Goal: Use online tool/utility: Use online tool/utility

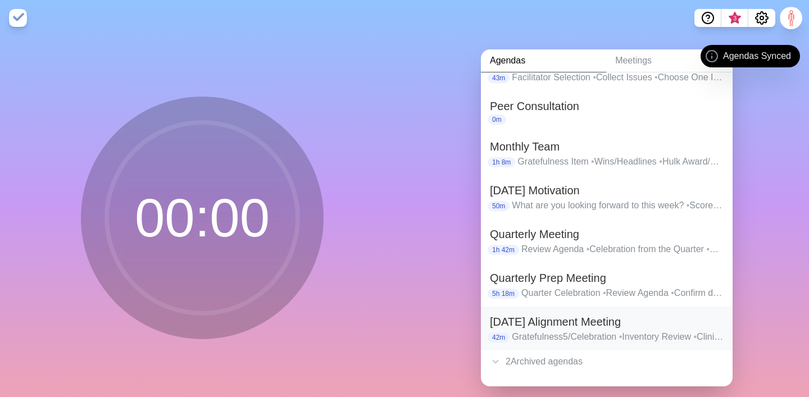
scroll to position [97, 0]
click at [550, 325] on h2 "[DATE] Alignment Meeting" at bounding box center [607, 322] width 234 height 17
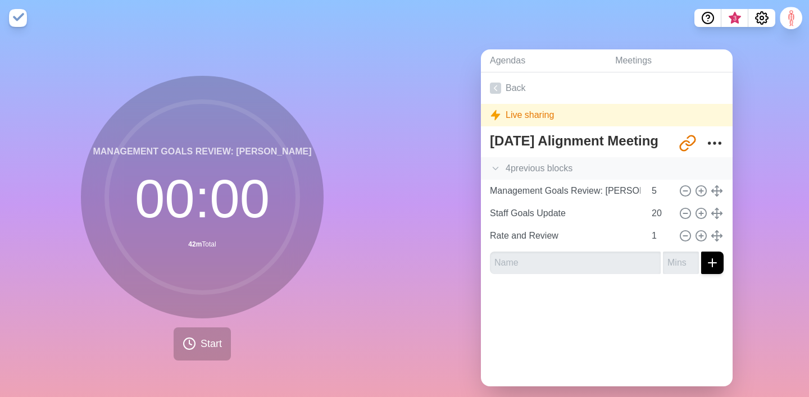
click at [500, 171] on icon at bounding box center [495, 168] width 11 height 11
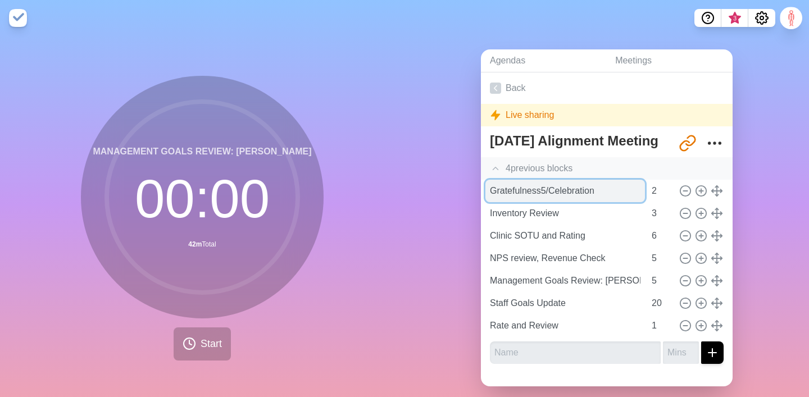
click at [516, 192] on input "Gratefulness5/Celebration" at bounding box center [566, 191] width 160 height 22
click at [597, 193] on input "Gratefulness5/Celebration" at bounding box center [566, 191] width 160 height 22
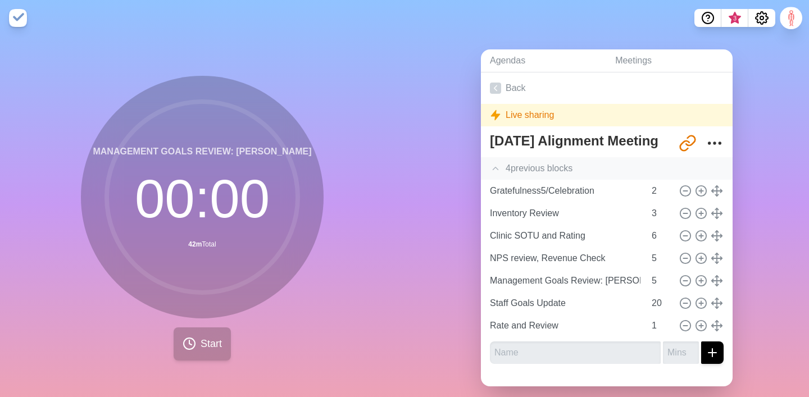
click at [194, 352] on button "Start" at bounding box center [202, 344] width 57 height 33
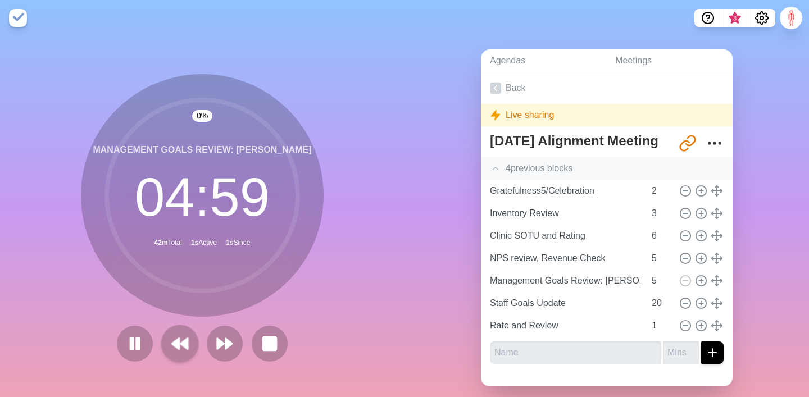
click at [174, 347] on icon at bounding box center [179, 343] width 19 height 19
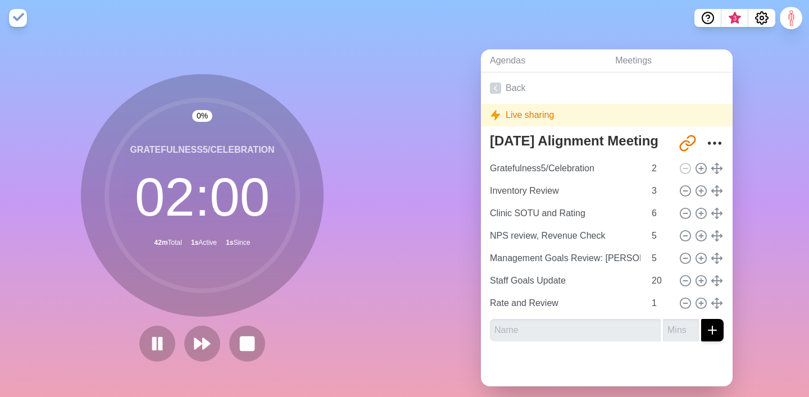
click at [174, 347] on button at bounding box center [157, 344] width 36 height 36
click at [151, 342] on icon at bounding box center [157, 343] width 19 height 19
click at [207, 352] on icon at bounding box center [202, 343] width 19 height 19
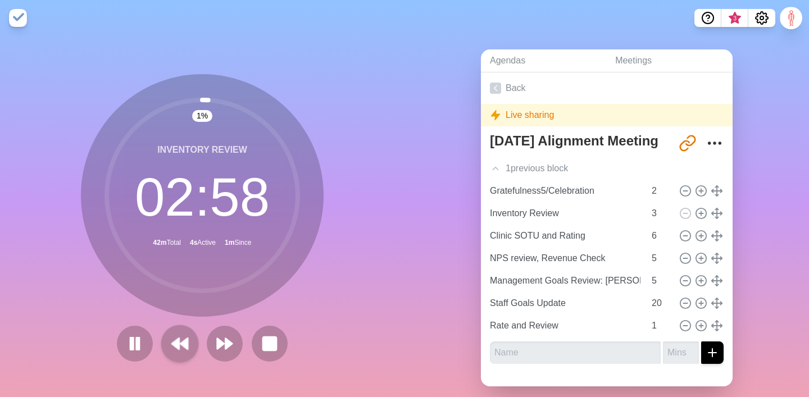
click at [174, 347] on icon at bounding box center [179, 343] width 19 height 19
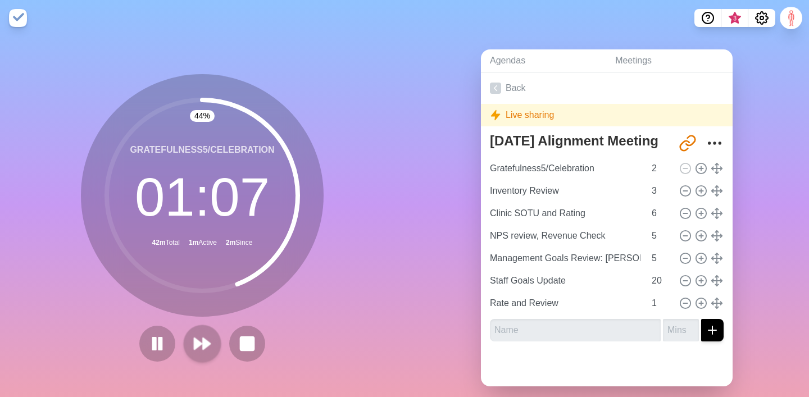
click at [203, 341] on polygon at bounding box center [206, 343] width 7 height 11
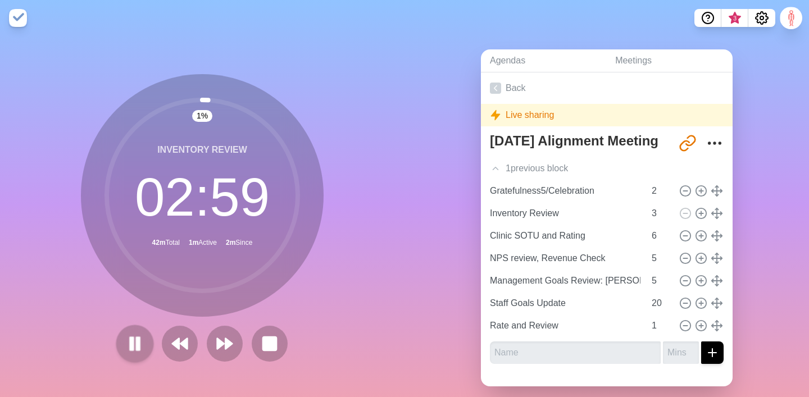
click at [146, 342] on button at bounding box center [135, 344] width 38 height 38
click at [143, 350] on icon at bounding box center [134, 343] width 19 height 19
click at [137, 343] on rect at bounding box center [138, 344] width 3 height 12
click at [135, 345] on polygon at bounding box center [134, 344] width 11 height 14
click at [133, 339] on rect at bounding box center [131, 344] width 3 height 12
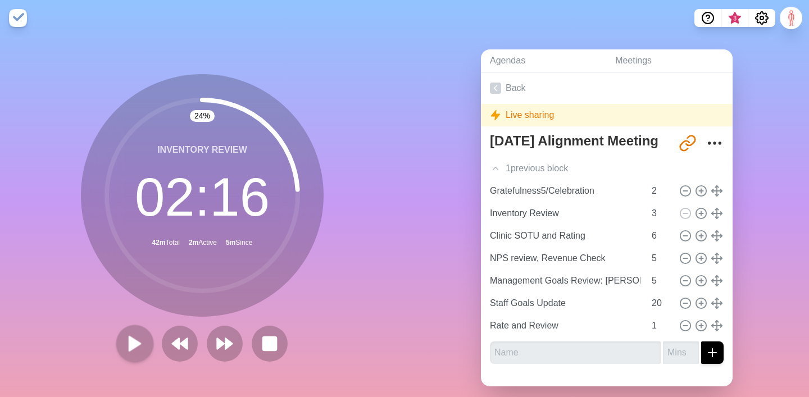
click at [142, 356] on button at bounding box center [135, 344] width 38 height 38
click at [217, 338] on polygon at bounding box center [220, 343] width 7 height 11
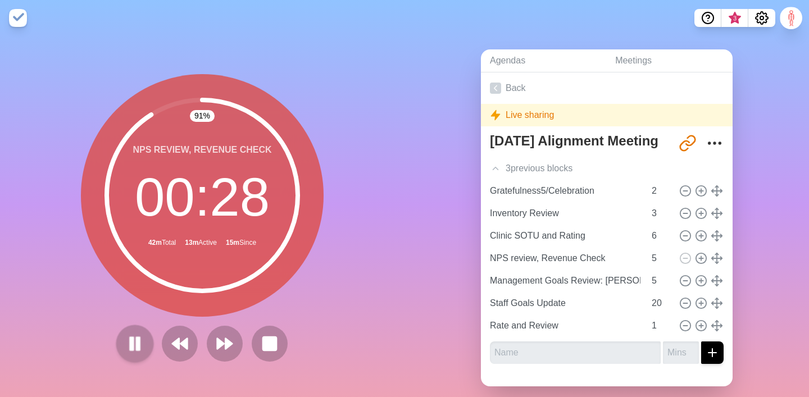
click at [145, 338] on button at bounding box center [135, 344] width 38 height 38
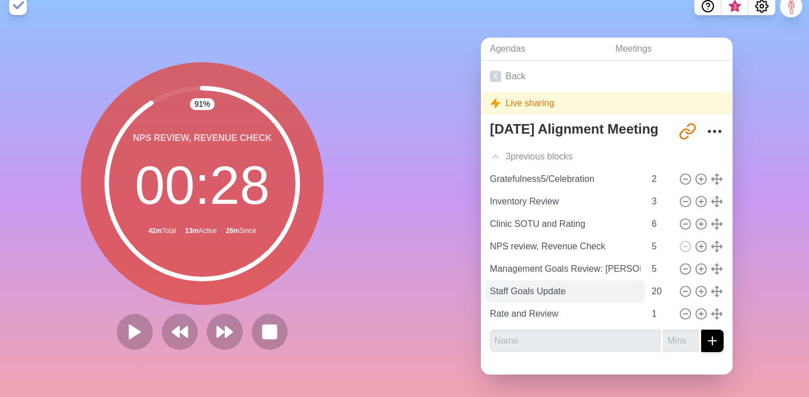
scroll to position [12, 0]
